Goal: Task Accomplishment & Management: Manage account settings

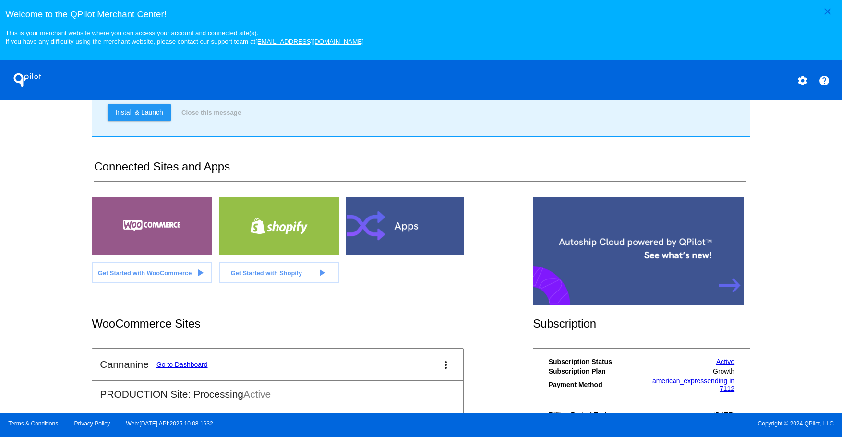
scroll to position [209, 0]
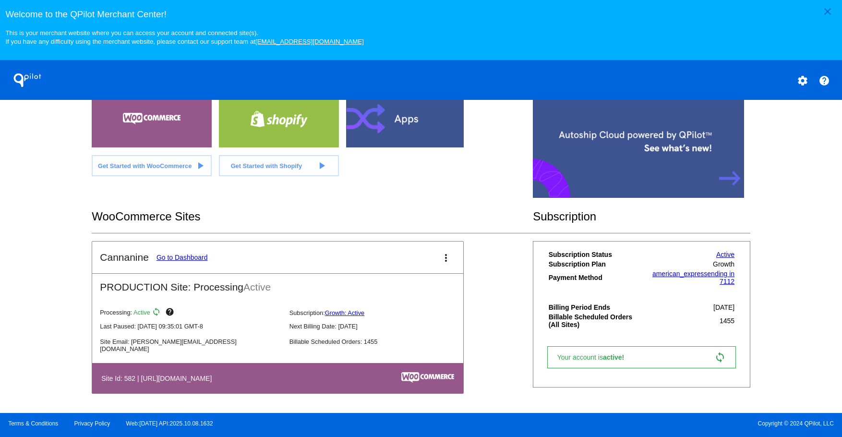
click at [180, 259] on link "Go to Dashboard" at bounding box center [181, 257] width 51 height 8
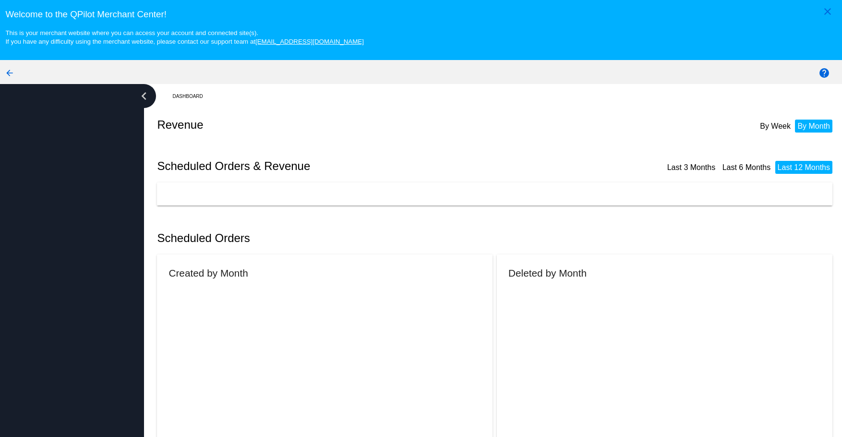
click at [179, 259] on mat-card "Created by Month" at bounding box center [324, 378] width 335 height 248
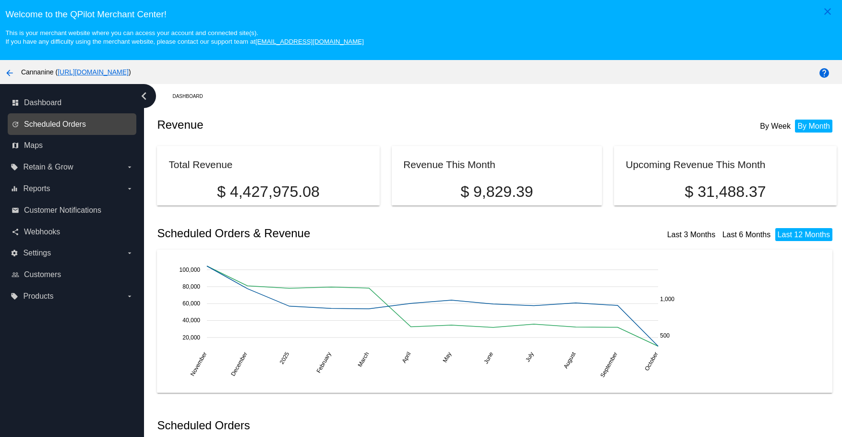
click at [68, 123] on span "Scheduled Orders" at bounding box center [55, 124] width 62 height 9
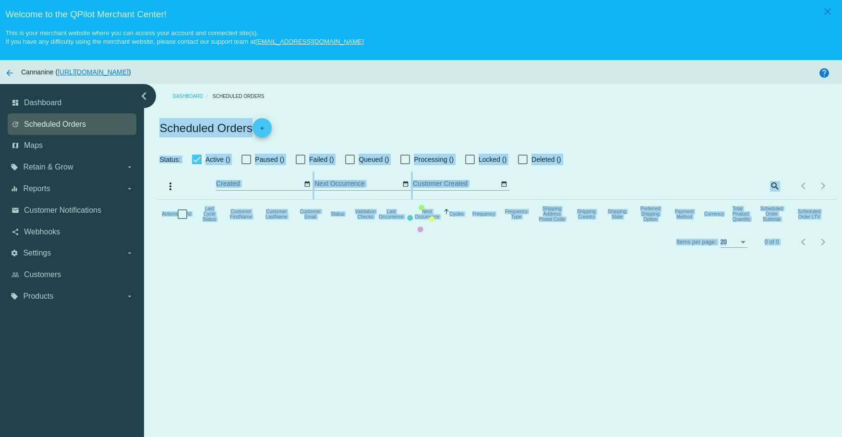
click at [157, 200] on mat-table "Actions Id Last Cycle Status Customer FirstName Customer LastName Customer Emai…" at bounding box center [496, 214] width 679 height 29
checkbox input "true"
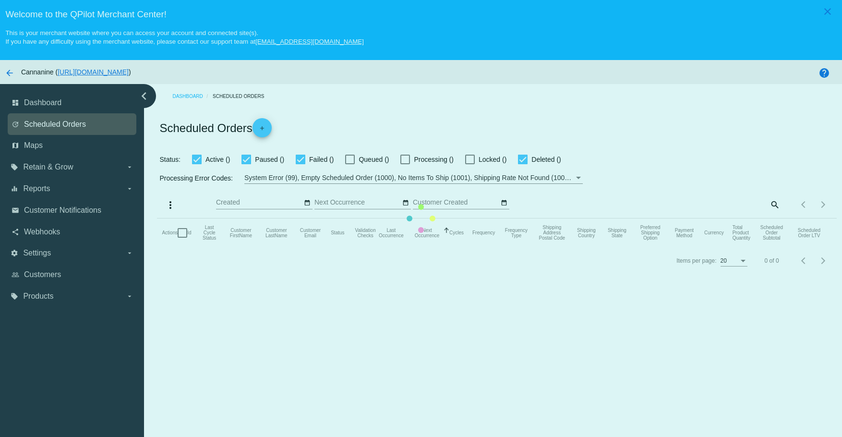
click at [157, 218] on mat-table "Actions Id Last Cycle Status Customer FirstName Customer LastName Customer Emai…" at bounding box center [496, 232] width 679 height 29
click at [767, 218] on mat-table "Actions Id Last Cycle Status Customer FirstName Customer LastName Customer Emai…" at bounding box center [496, 232] width 679 height 29
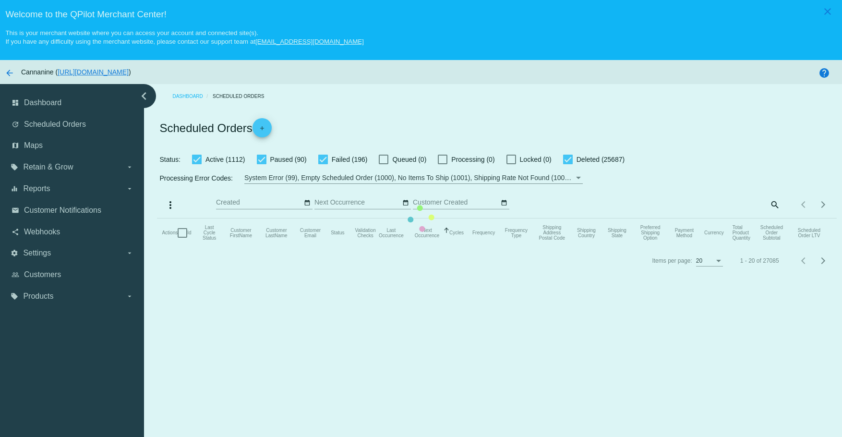
click at [771, 218] on mat-table "Actions Id Last Cycle Status Customer FirstName Customer LastName Customer Emai…" at bounding box center [496, 232] width 679 height 29
click at [748, 218] on mat-table "Actions Id Last Cycle Status Customer FirstName Customer LastName Customer Emai…" at bounding box center [496, 232] width 679 height 29
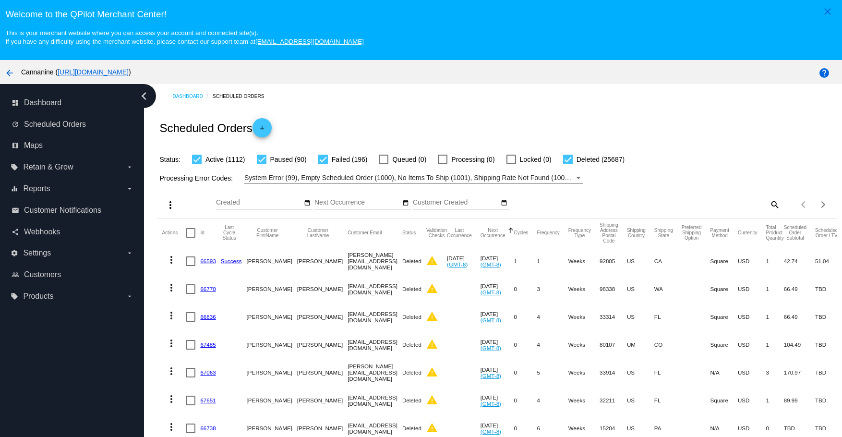
click at [768, 202] on mat-icon "search" at bounding box center [774, 204] width 12 height 15
click at [706, 202] on input "Search" at bounding box center [695, 203] width 169 height 8
paste input "[EMAIL_ADDRESS][DOMAIN_NAME]"
type input "[EMAIL_ADDRESS][DOMAIN_NAME]"
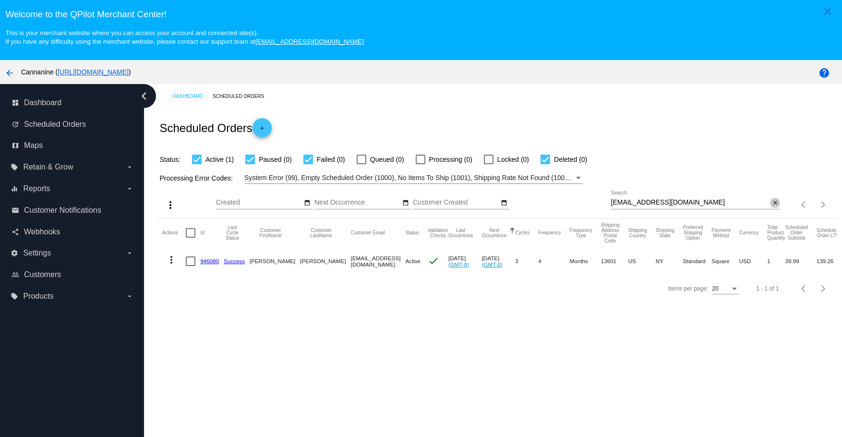
click at [771, 204] on mat-icon "close" at bounding box center [774, 203] width 7 height 8
